Goal: Task Accomplishment & Management: Use online tool/utility

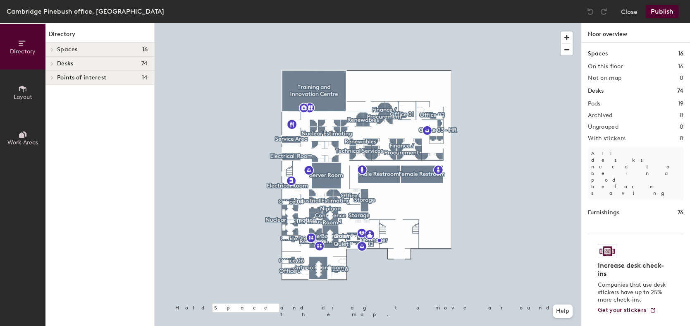
click at [670, 6] on button "Publish" at bounding box center [662, 11] width 33 height 13
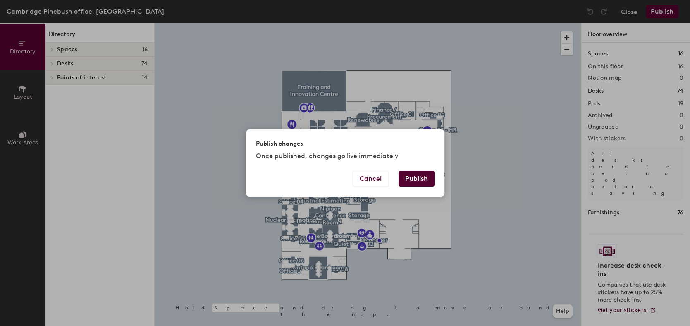
click at [413, 177] on button "Publish" at bounding box center [417, 179] width 36 height 16
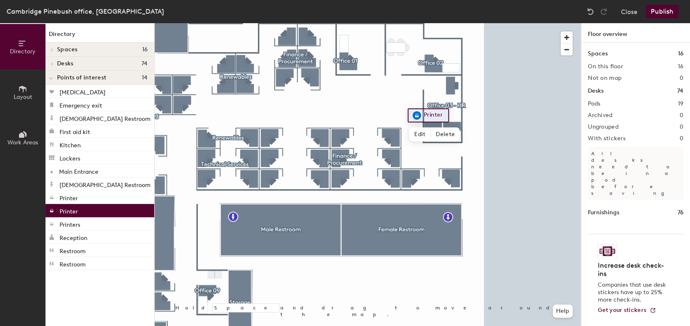
click at [664, 8] on button "Publish" at bounding box center [662, 11] width 33 height 13
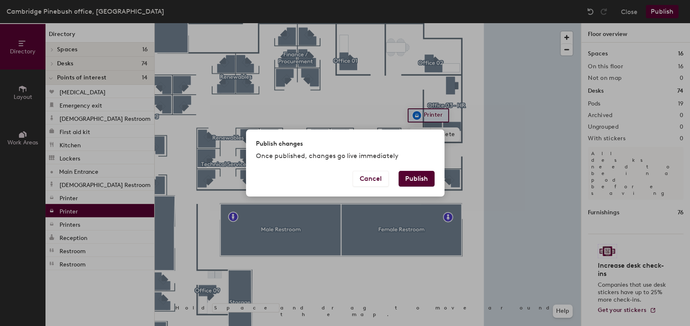
click at [423, 181] on button "Publish" at bounding box center [417, 179] width 36 height 16
